Goal: Information Seeking & Learning: Learn about a topic

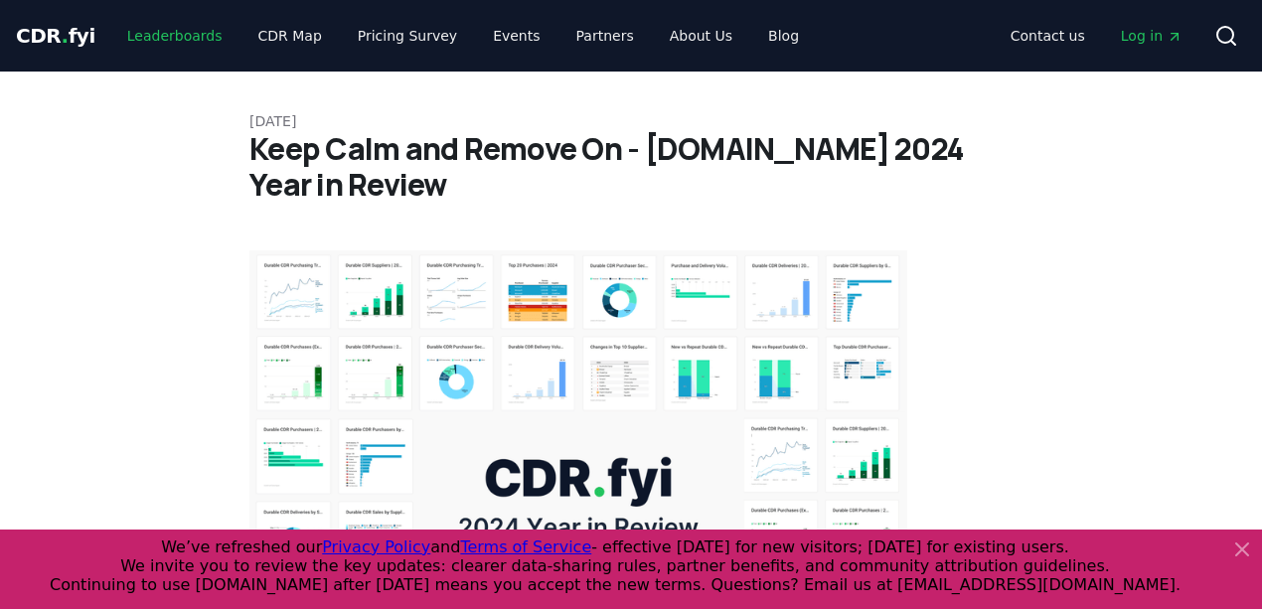
click at [153, 32] on link "Leaderboards" at bounding box center [174, 36] width 127 height 36
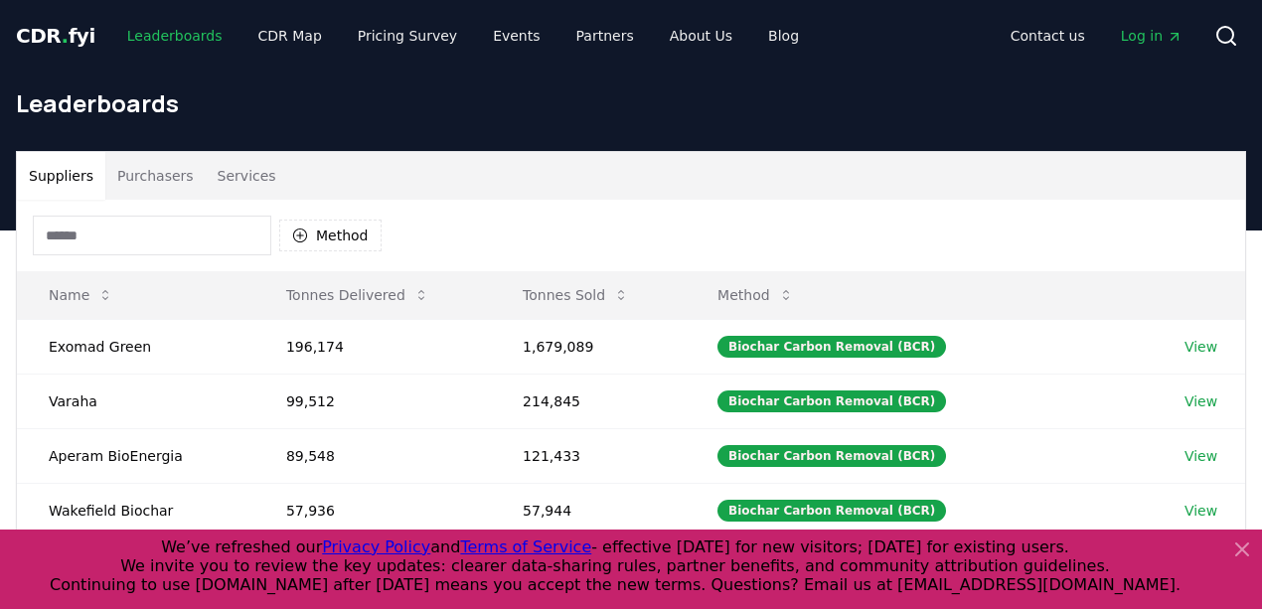
scroll to position [66, 0]
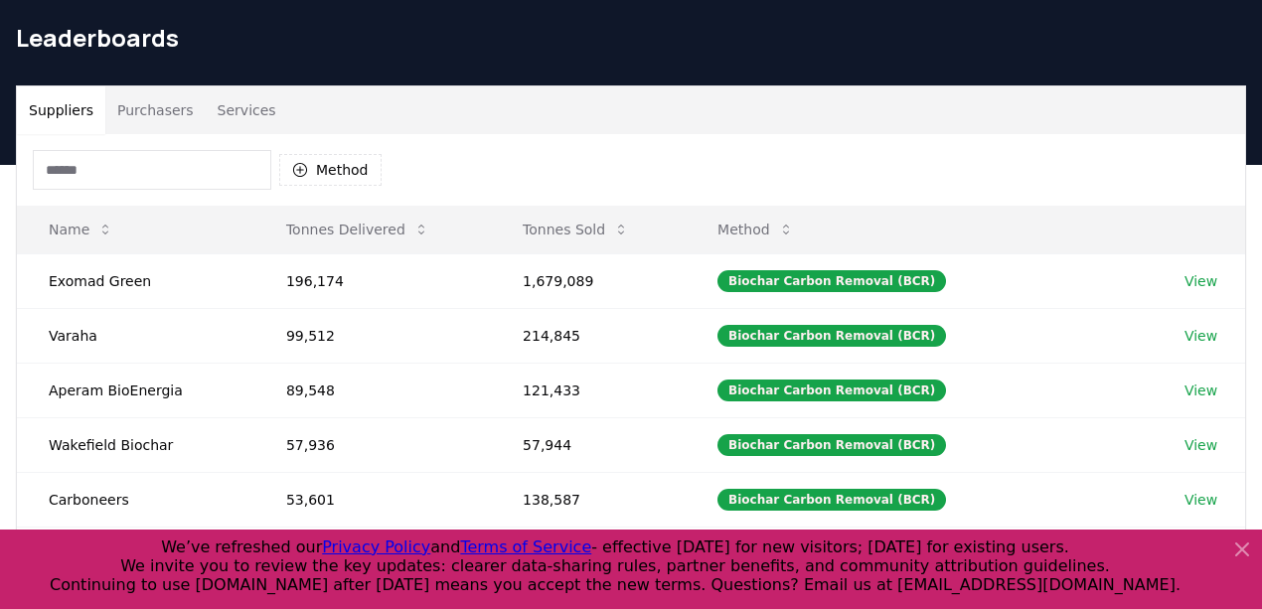
click at [154, 99] on button "Purchasers" at bounding box center [155, 110] width 100 height 48
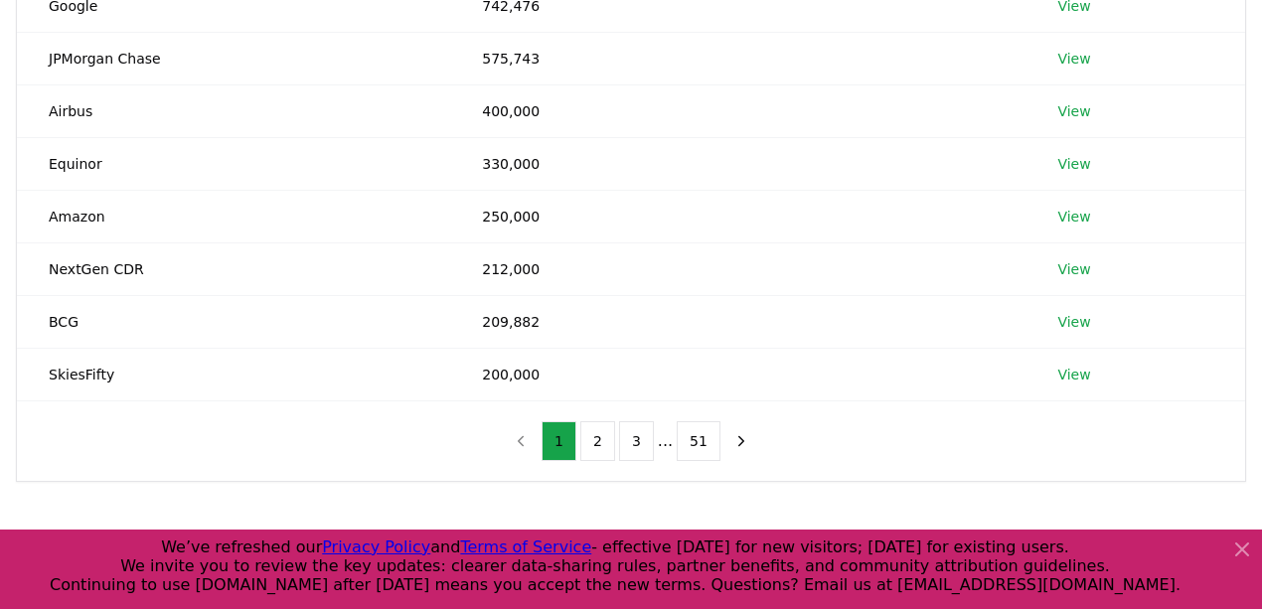
scroll to position [463, 0]
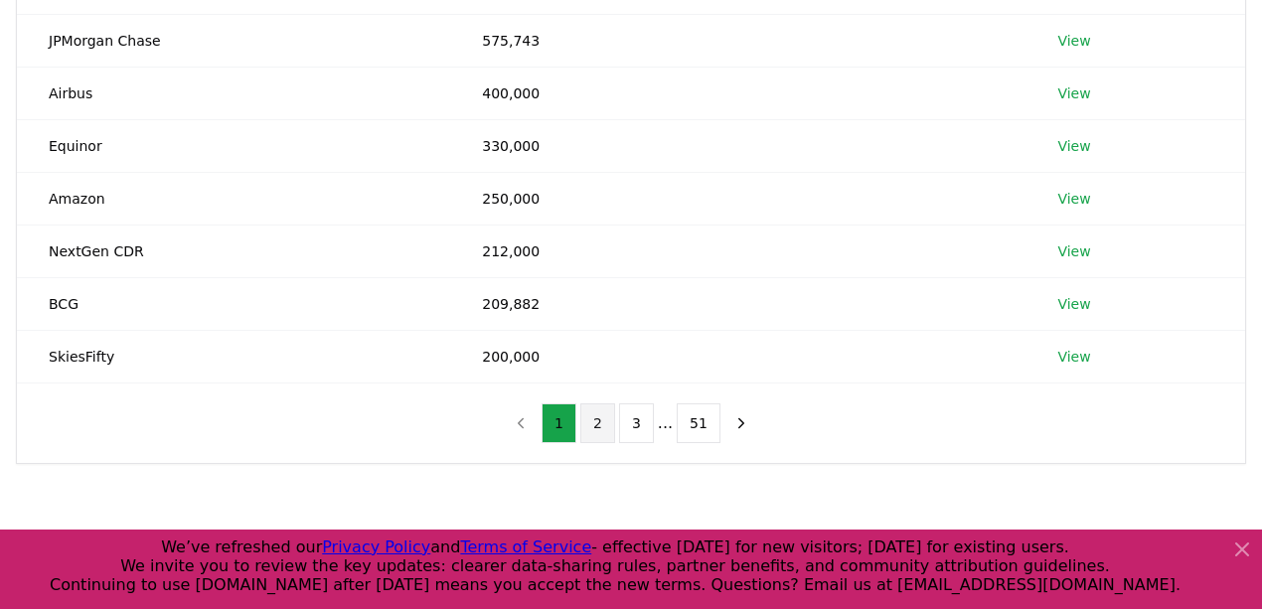
click at [606, 427] on button "2" at bounding box center [598, 424] width 35 height 40
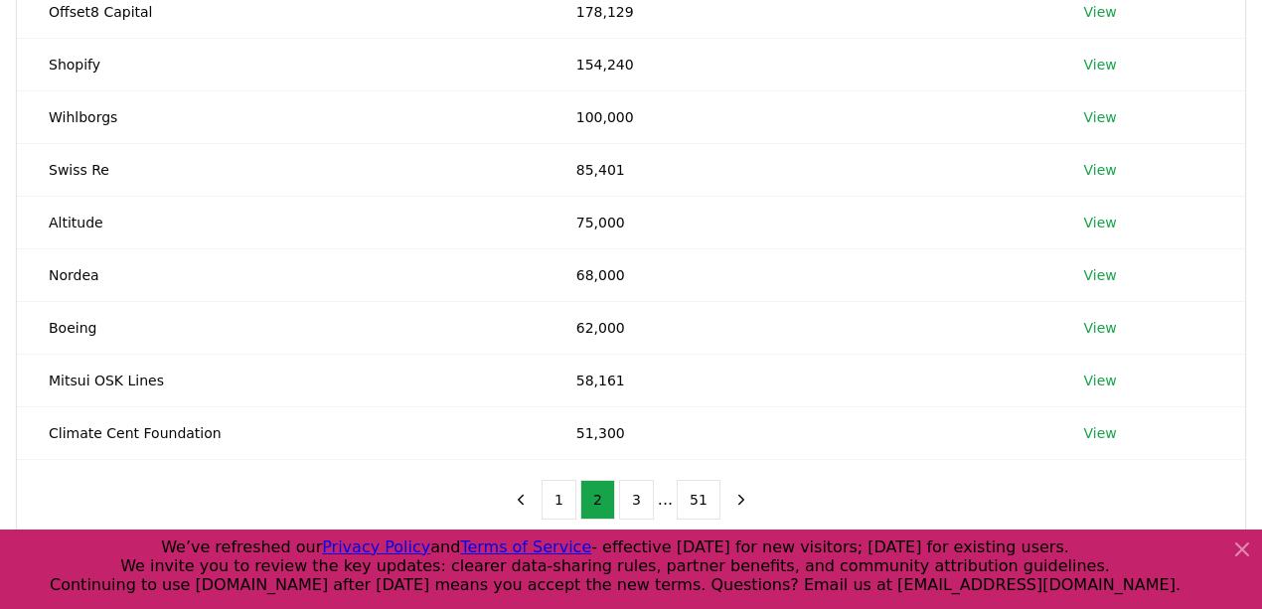
scroll to position [398, 0]
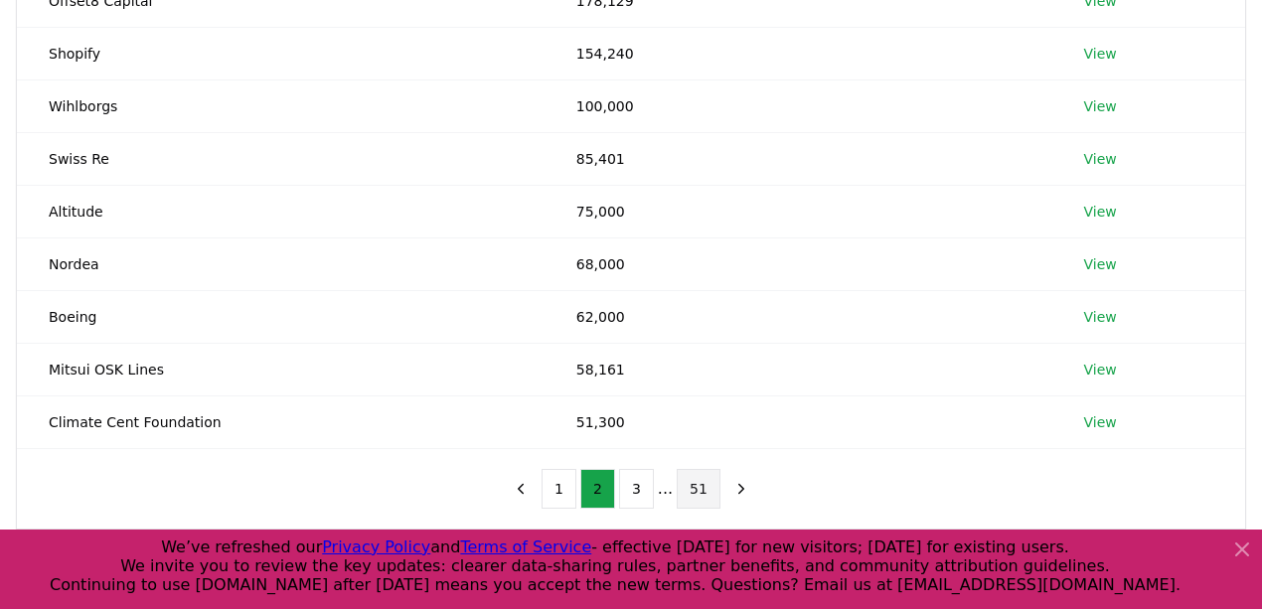
click at [680, 488] on button "51" at bounding box center [699, 489] width 44 height 40
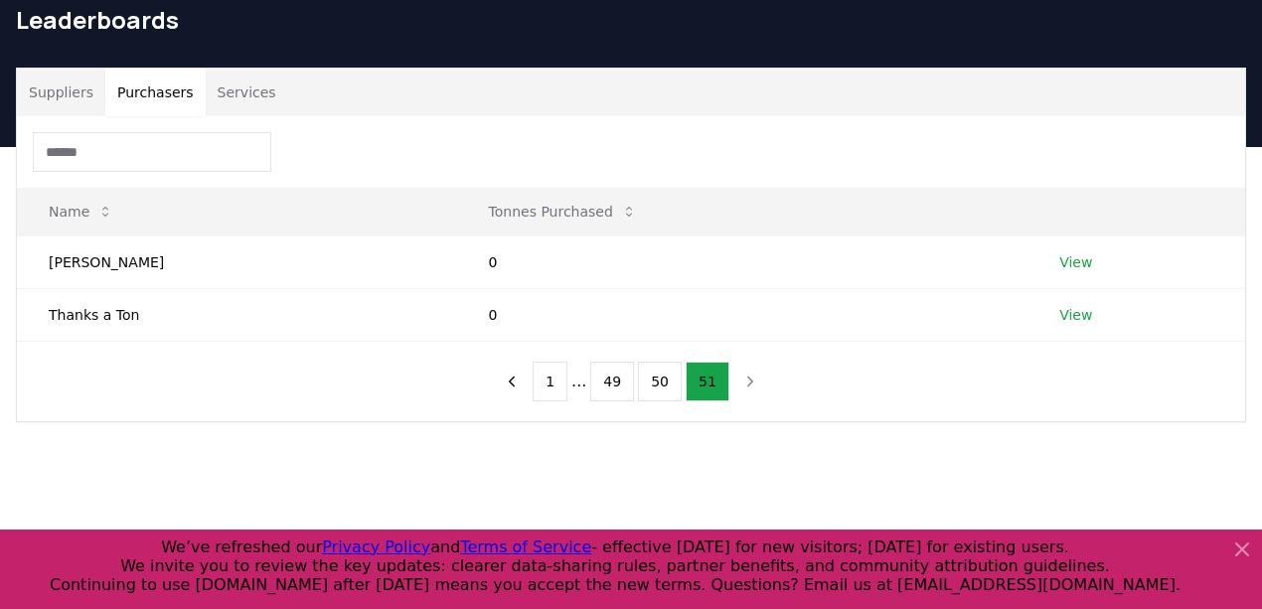
scroll to position [0, 0]
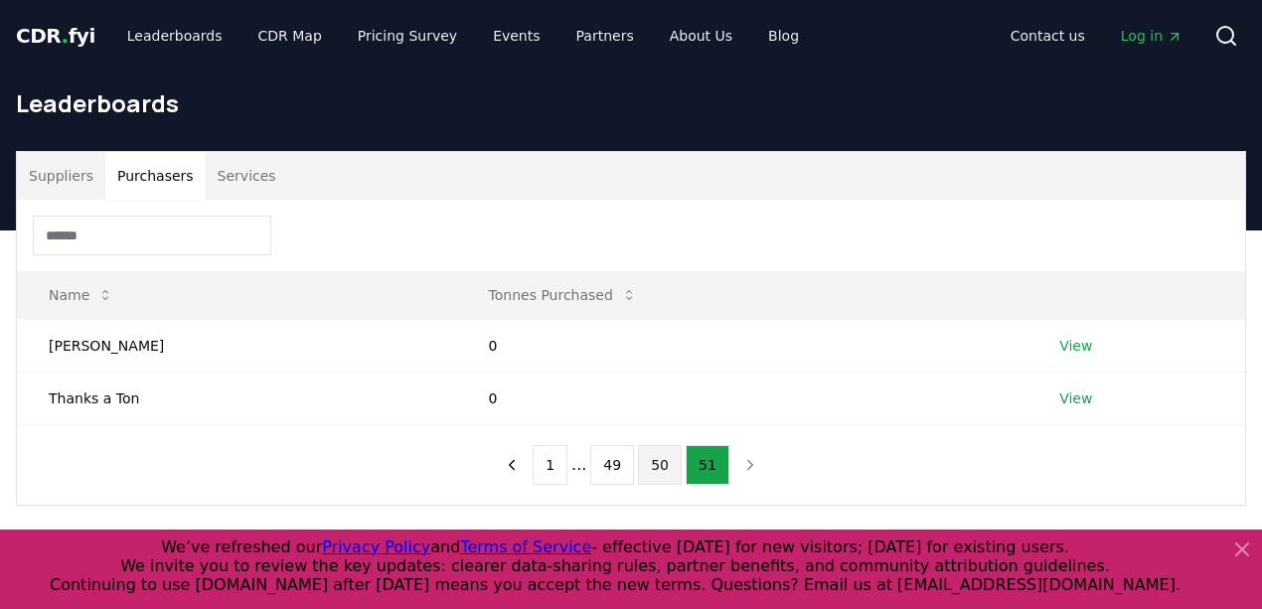
click at [662, 462] on button "50" at bounding box center [660, 465] width 44 height 40
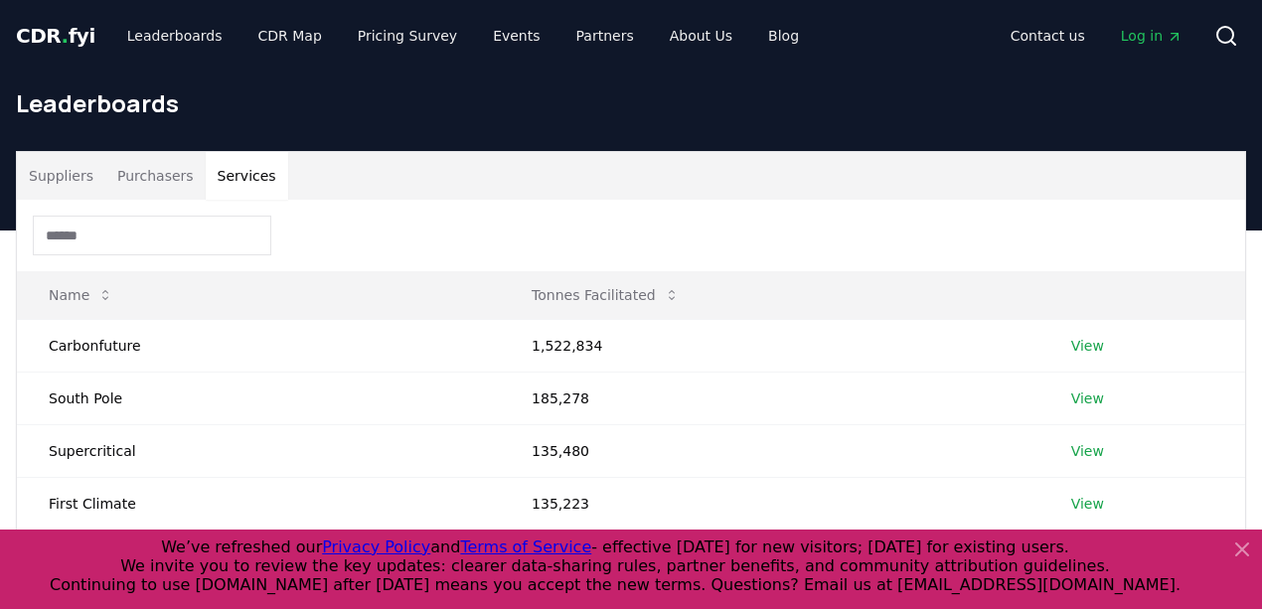
click at [241, 176] on button "Services" at bounding box center [247, 176] width 83 height 48
click at [110, 344] on td "Carbonfuture" at bounding box center [258, 345] width 483 height 53
click at [261, 42] on link "CDR Map" at bounding box center [290, 36] width 95 height 36
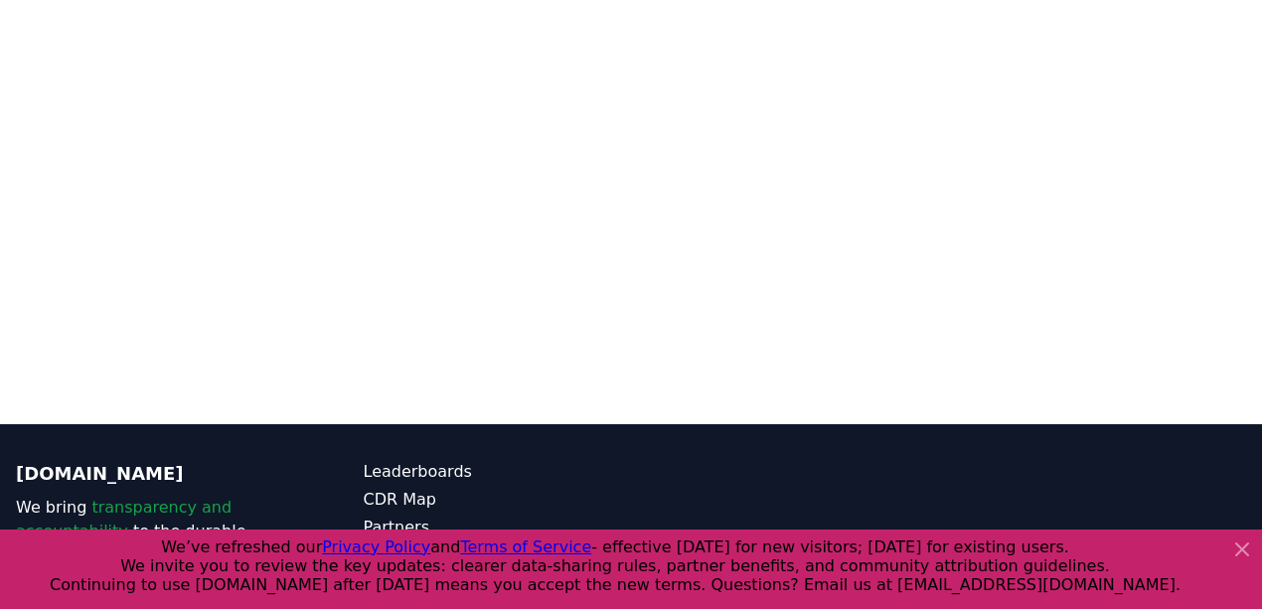
scroll to position [367, 0]
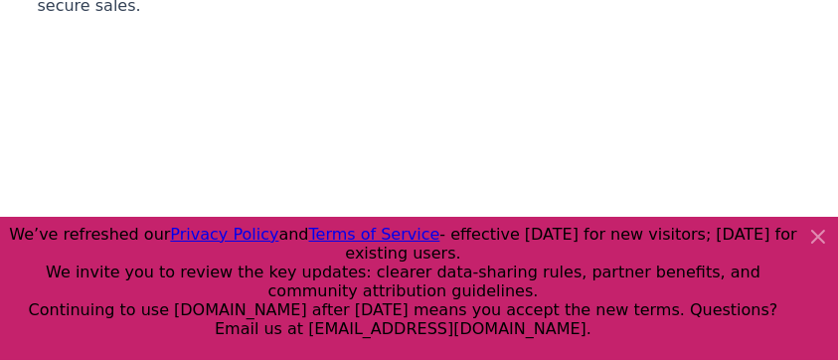
scroll to position [9143, 0]
click at [819, 243] on icon at bounding box center [818, 237] width 24 height 24
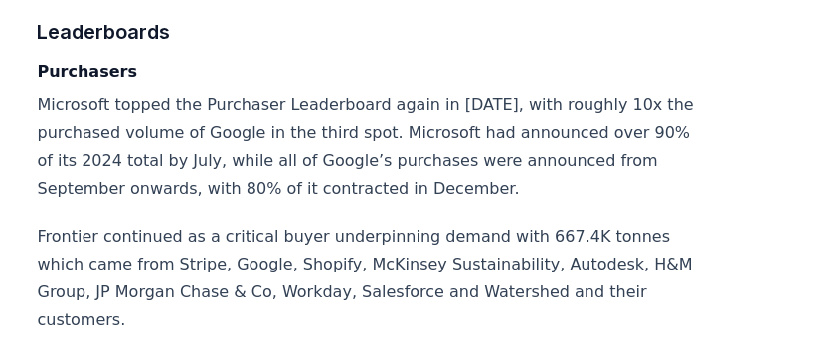
scroll to position [11949, 0]
click at [333, 222] on p "Frontier continued as a critical buyer underpinning demand with 667.4K tonnes w…" at bounding box center [367, 277] width 658 height 111
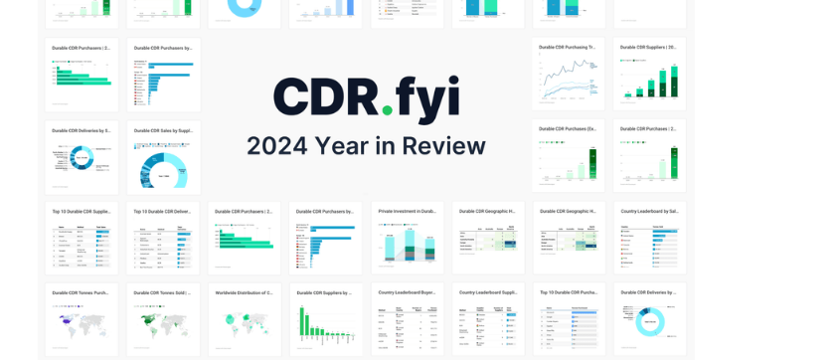
scroll to position [0, 0]
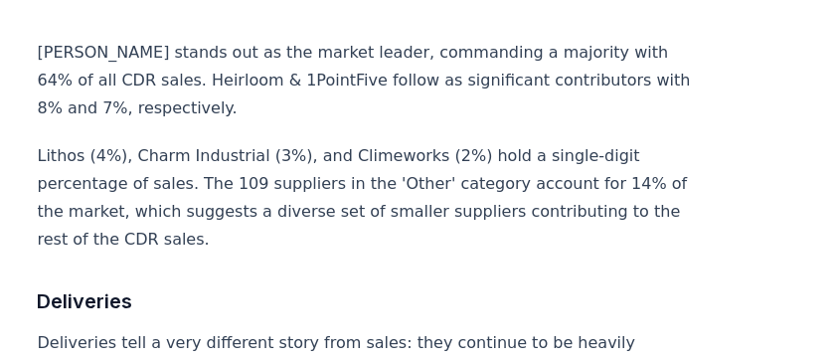
scroll to position [6957, 0]
click at [493, 159] on p "Lithos (4%), Charm Industrial (3%), and Climeworks (2%) hold a single-digit per…" at bounding box center [367, 196] width 658 height 111
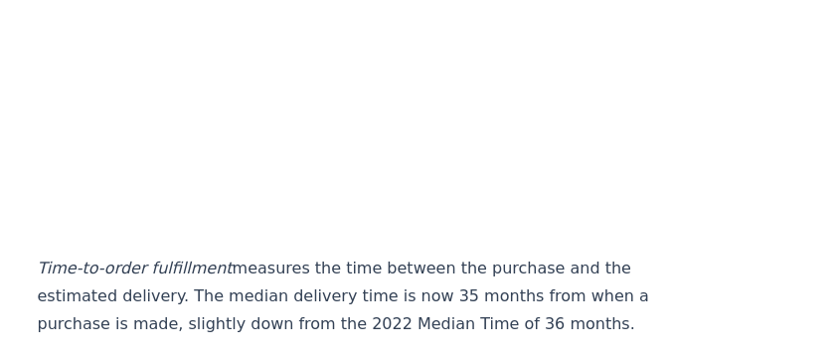
click at [525, 254] on p "Time-to-order fulfillment measures the time between the purchase and the estima…" at bounding box center [367, 295] width 658 height 83
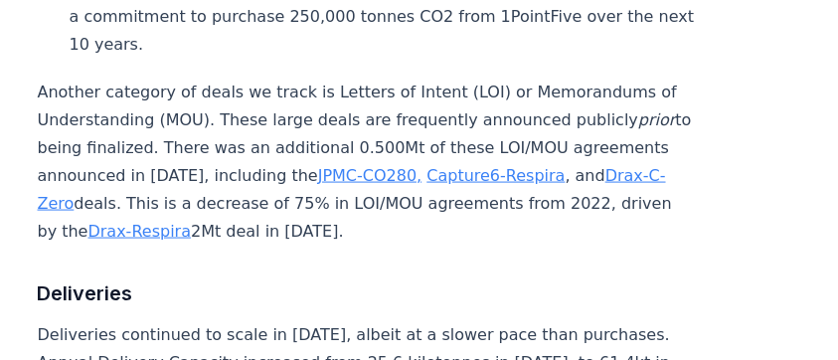
scroll to position [3007, 0]
